Goal: Transaction & Acquisition: Subscribe to service/newsletter

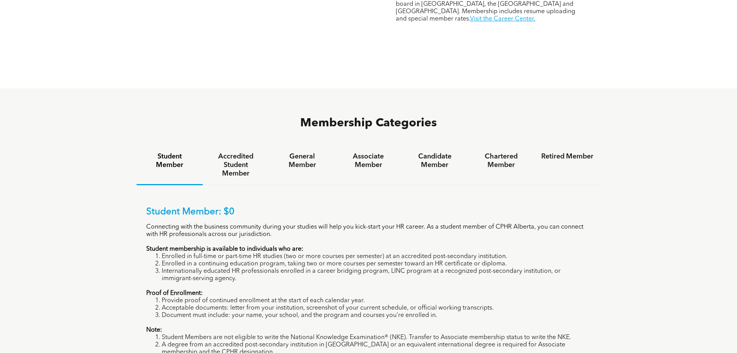
scroll to position [464, 0]
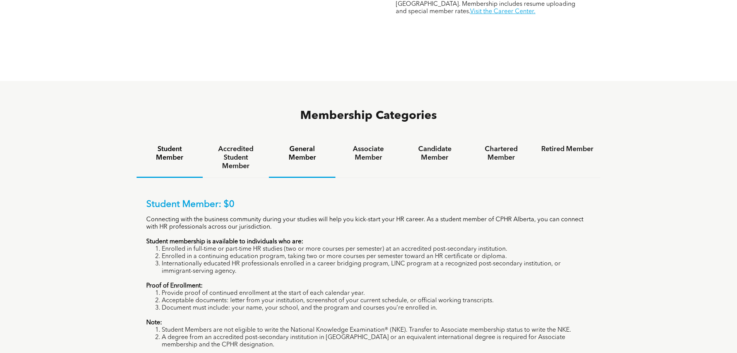
click at [306, 145] on h4 "General Member" at bounding box center [302, 153] width 52 height 17
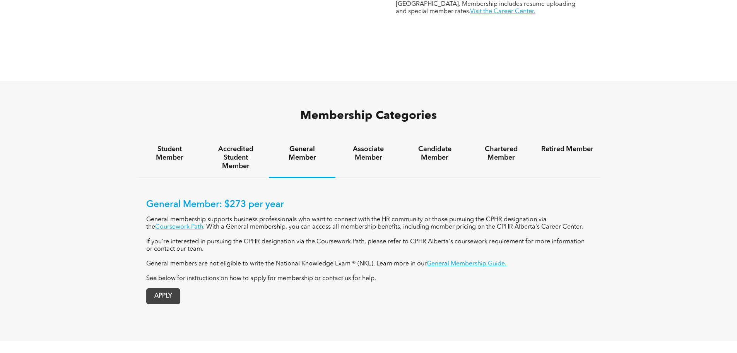
click at [169, 288] on span "APPLY" at bounding box center [163, 295] width 33 height 15
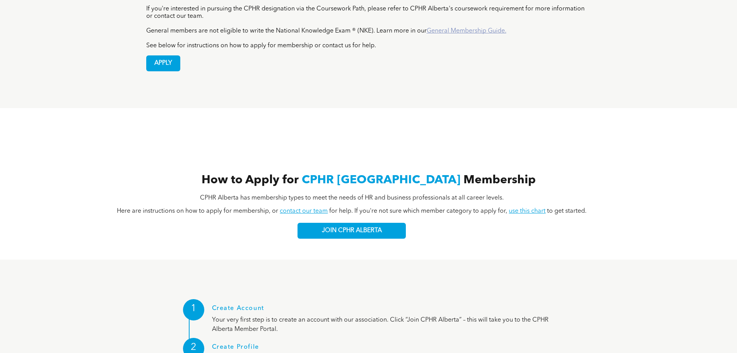
scroll to position [735, 0]
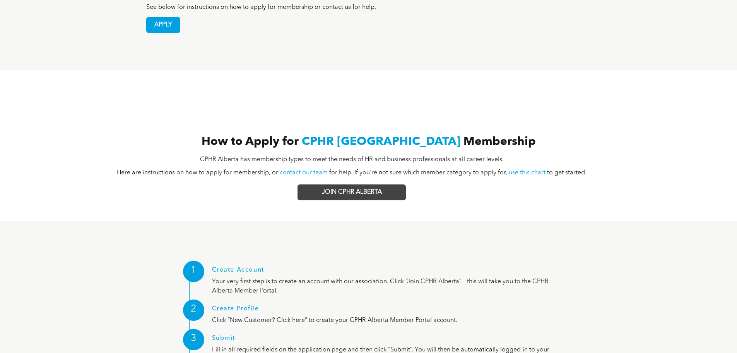
click at [342, 188] on span "JOIN CPHR ALBERTA" at bounding box center [352, 191] width 60 height 7
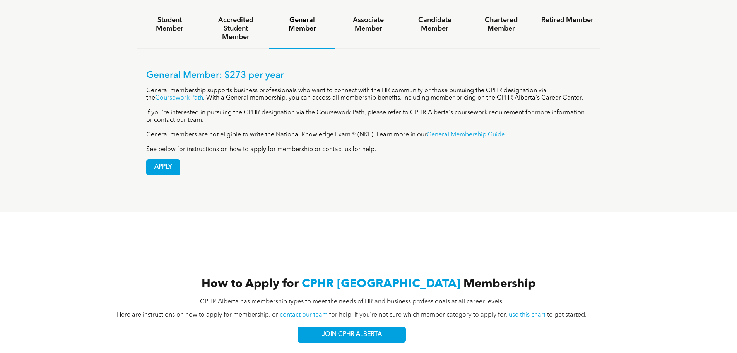
scroll to position [503, 0]
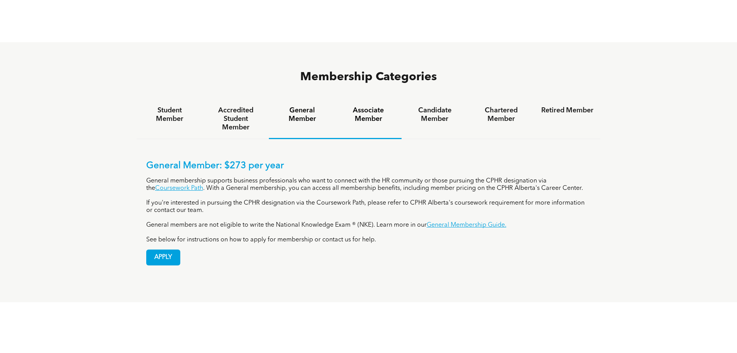
click at [377, 106] on h4 "Associate Member" at bounding box center [369, 114] width 52 height 17
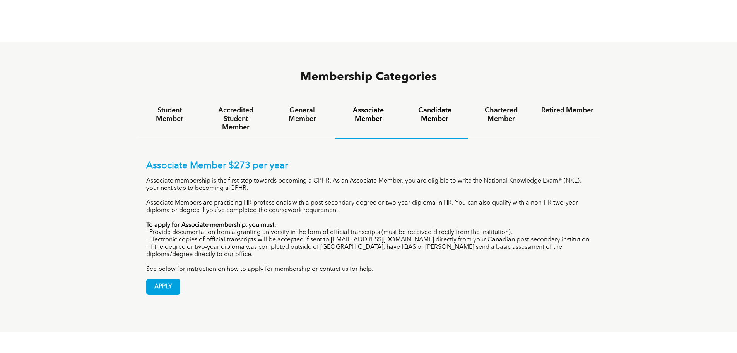
click at [439, 106] on h4 "Candidate Member" at bounding box center [435, 114] width 52 height 17
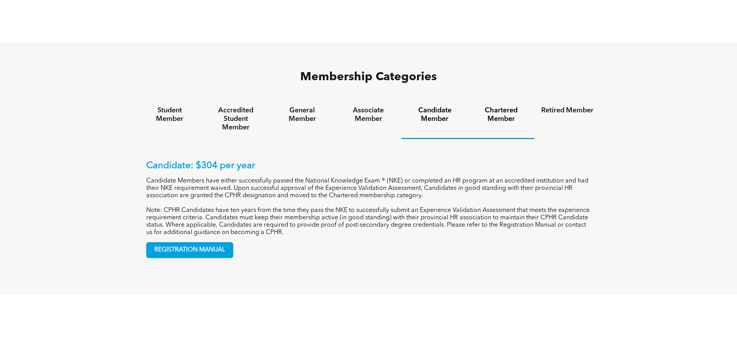
click at [502, 106] on h4 "Chartered Member" at bounding box center [501, 114] width 52 height 17
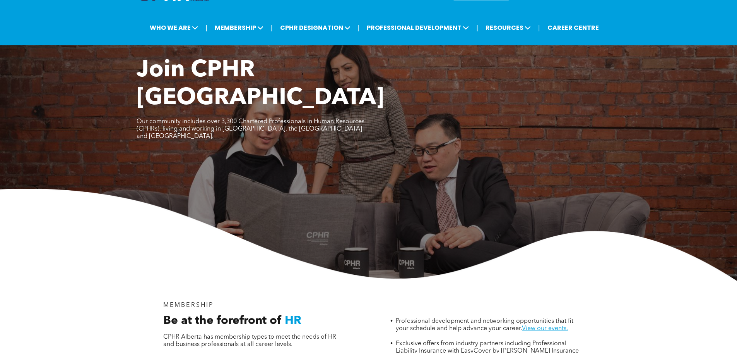
scroll to position [0, 0]
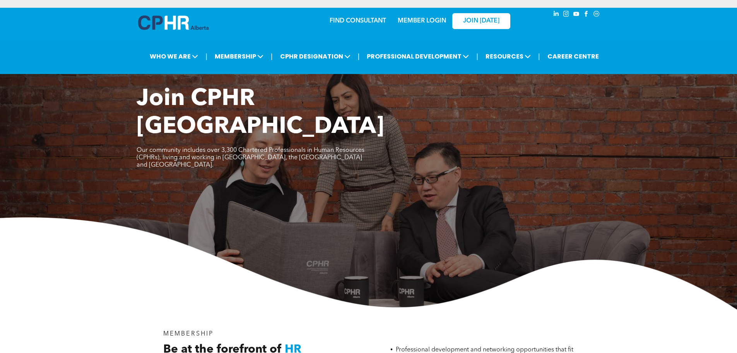
click at [424, 12] on div "MEMBER LOGIN" at bounding box center [422, 19] width 50 height 14
click at [425, 18] on link "MEMBER LOGIN" at bounding box center [422, 21] width 48 height 6
click at [479, 17] on span "JOIN [DATE]" at bounding box center [481, 20] width 36 height 7
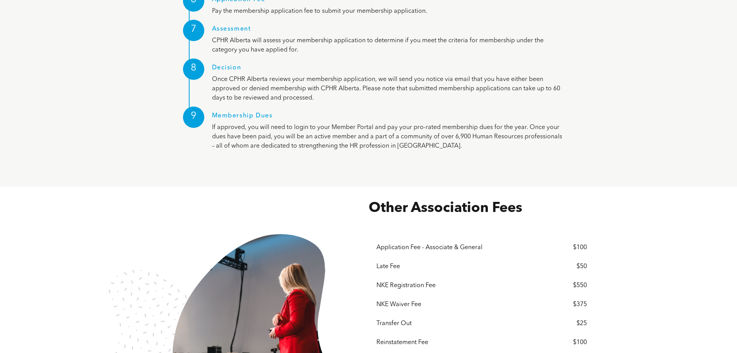
scroll to position [1161, 0]
